Goal: Transaction & Acquisition: Purchase product/service

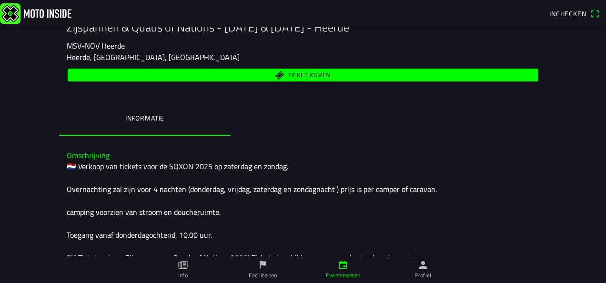
scroll to position [127, 0]
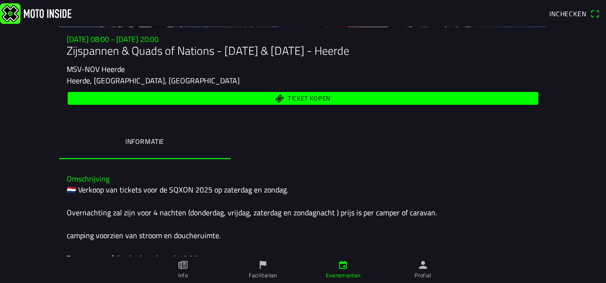
scroll to position [69, 0]
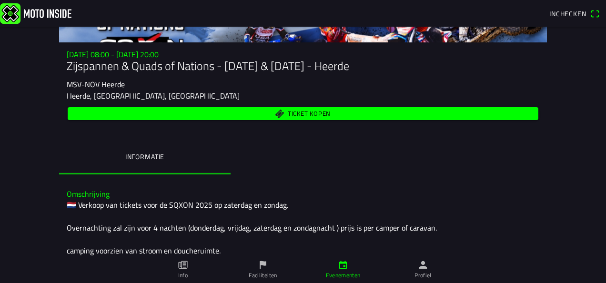
click at [303, 111] on span "Ticket kopen" at bounding box center [309, 114] width 43 height 6
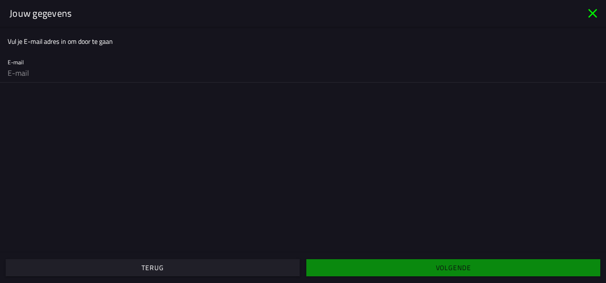
click at [53, 75] on input "email" at bounding box center [303, 72] width 591 height 19
click at [198, 51] on ion-list-header "Vul je E-mail adres in om door te gaan" at bounding box center [303, 41] width 606 height 21
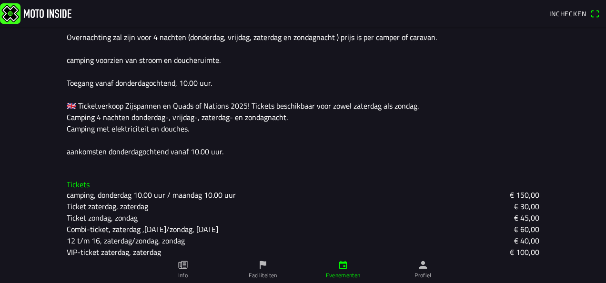
scroll to position [292, 0]
